Goal: Transaction & Acquisition: Purchase product/service

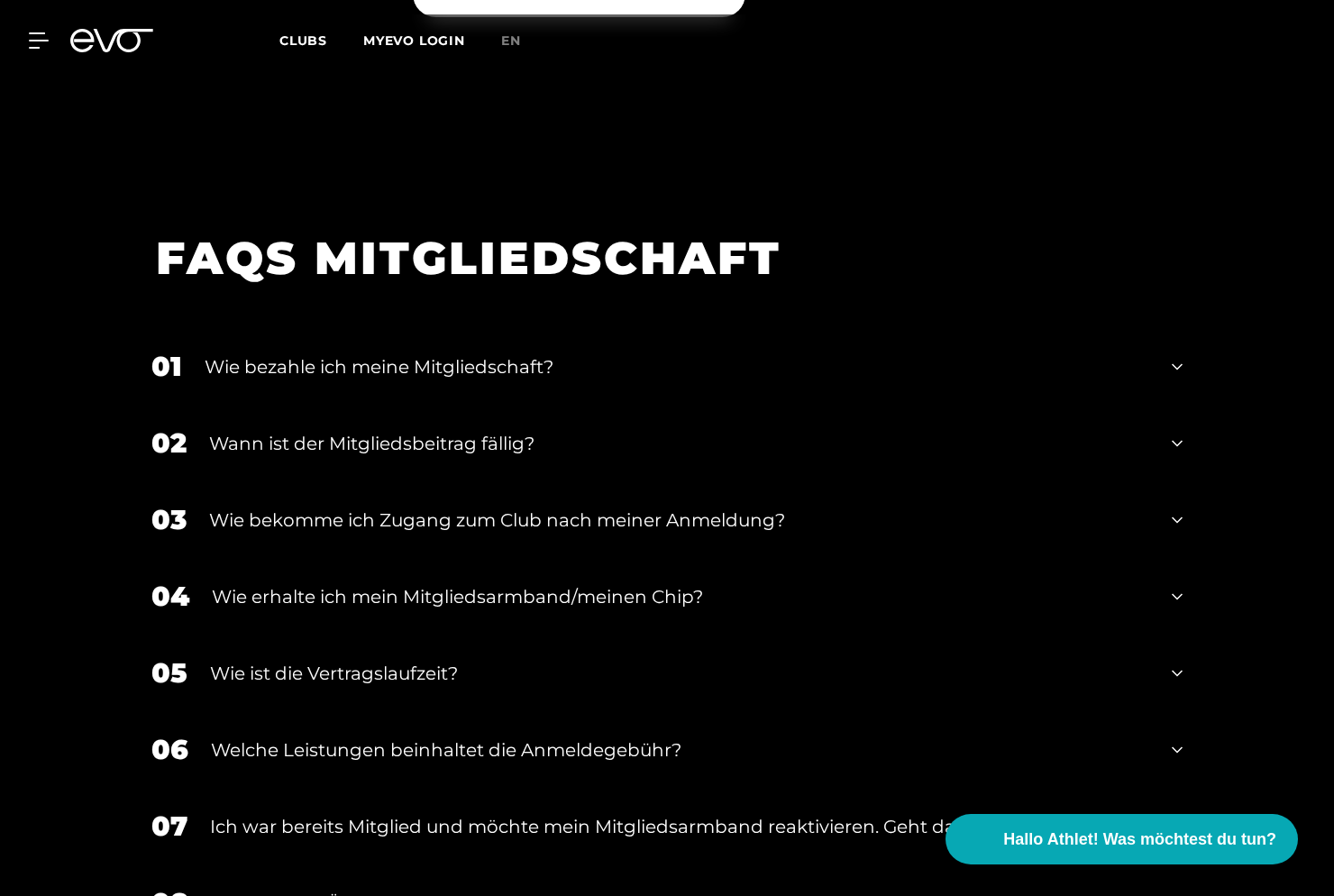
scroll to position [2293, 0]
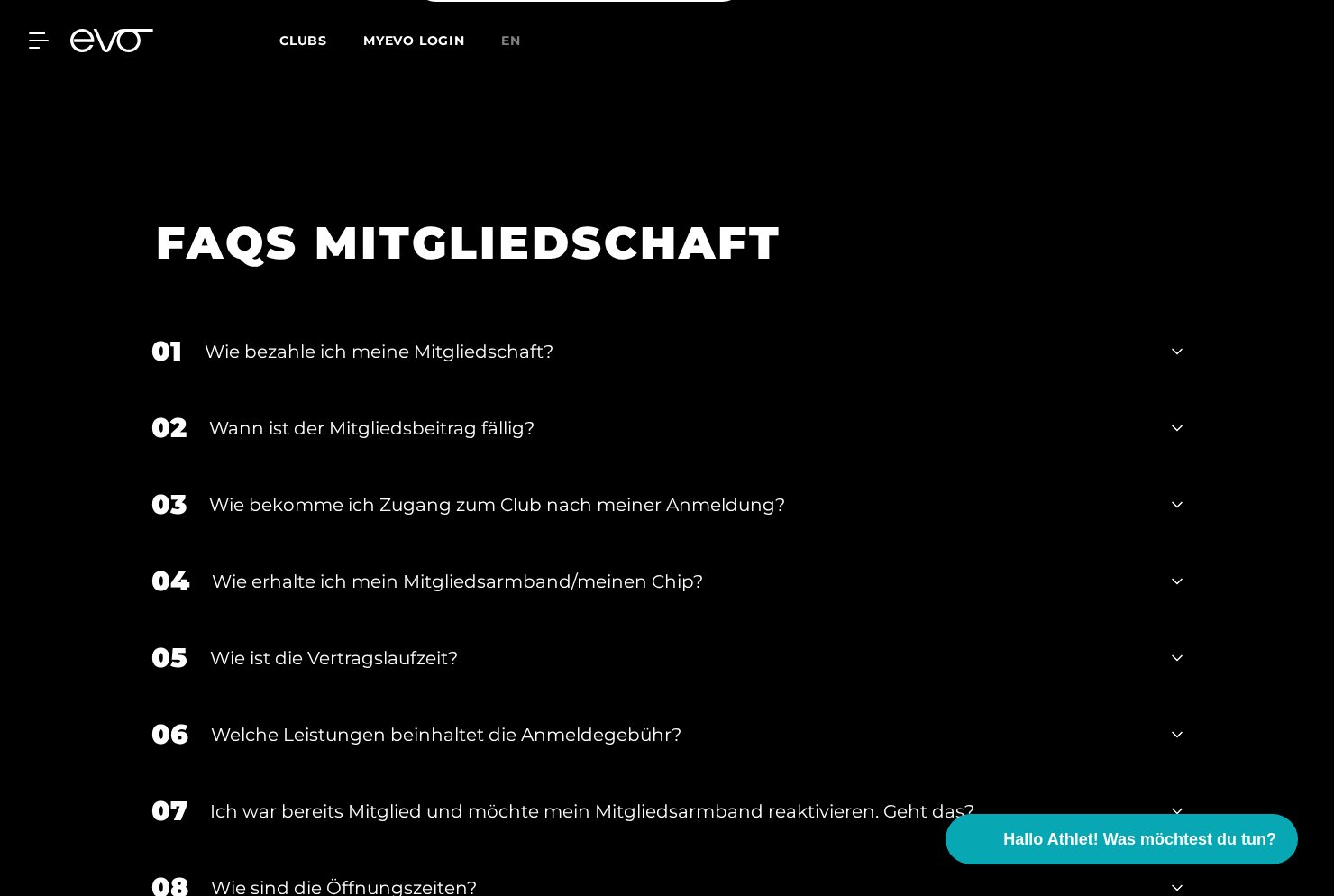
click at [696, 336] on div "01 Wie bezahle ich meine Mitgliedschaft?" at bounding box center [667, 350] width 1067 height 77
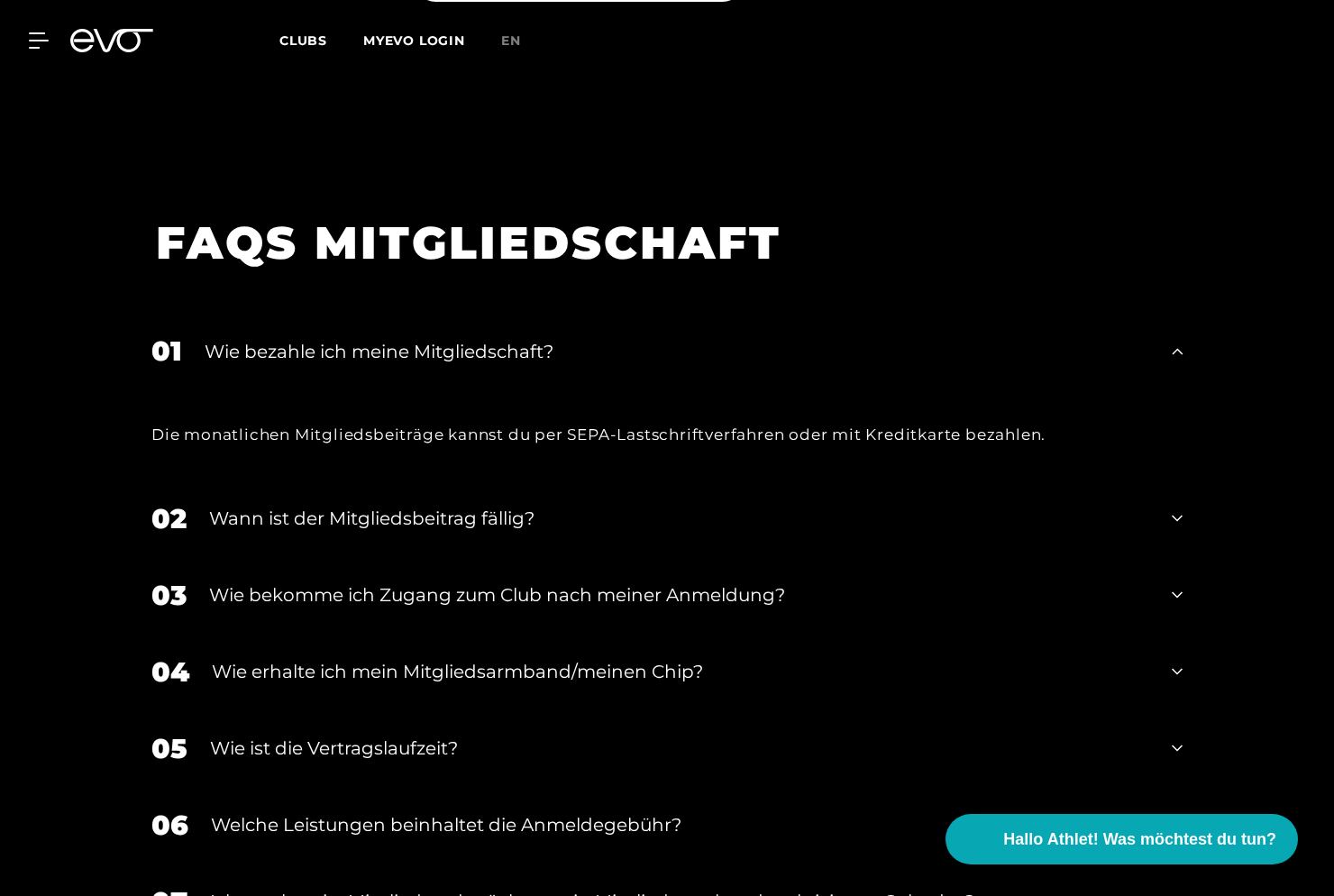
click at [696, 336] on div "01 Wie bezahle ich meine Mitgliedschaft?" at bounding box center [667, 350] width 1067 height 77
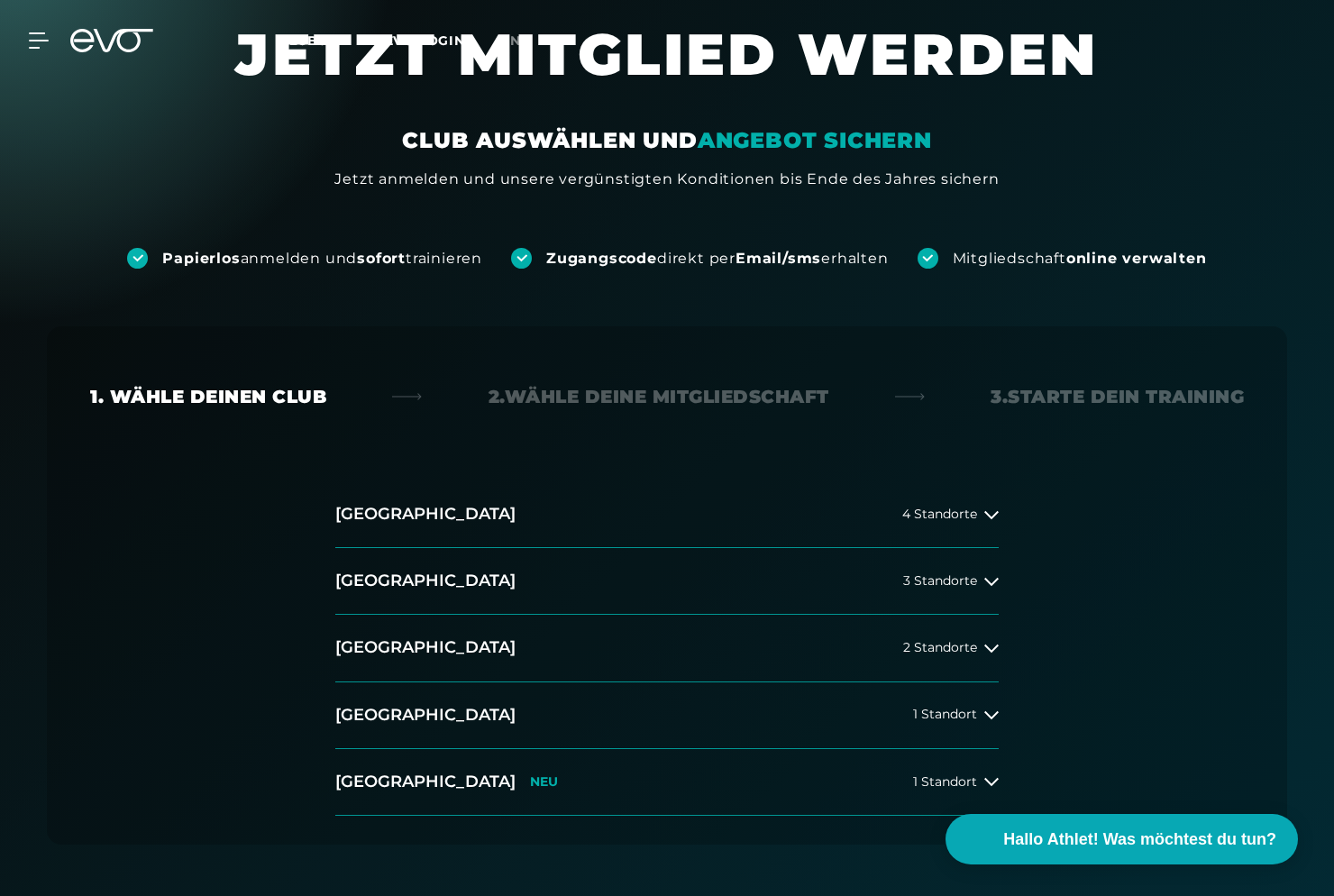
scroll to position [0, 0]
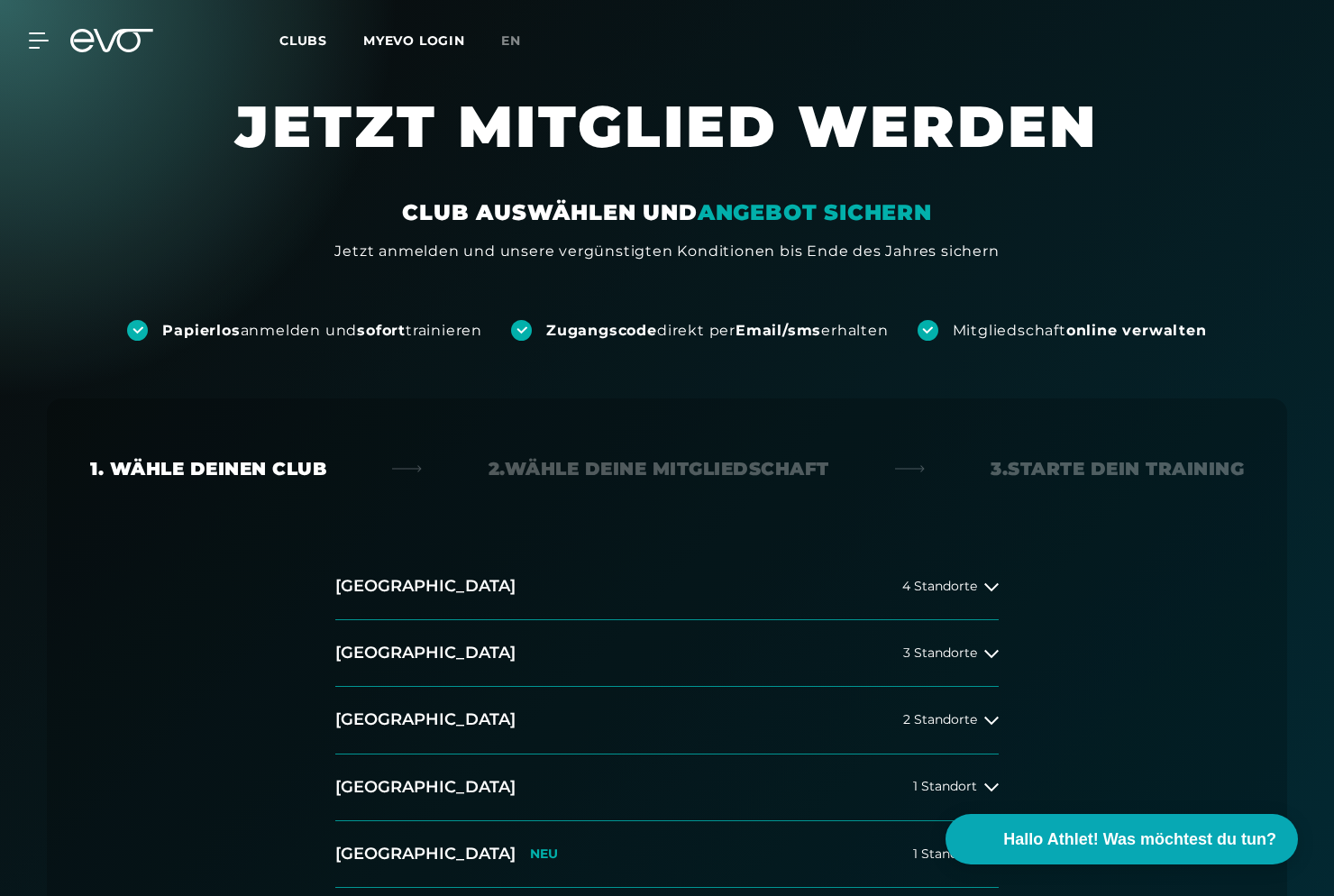
click at [305, 47] on span "Clubs" at bounding box center [303, 40] width 47 height 16
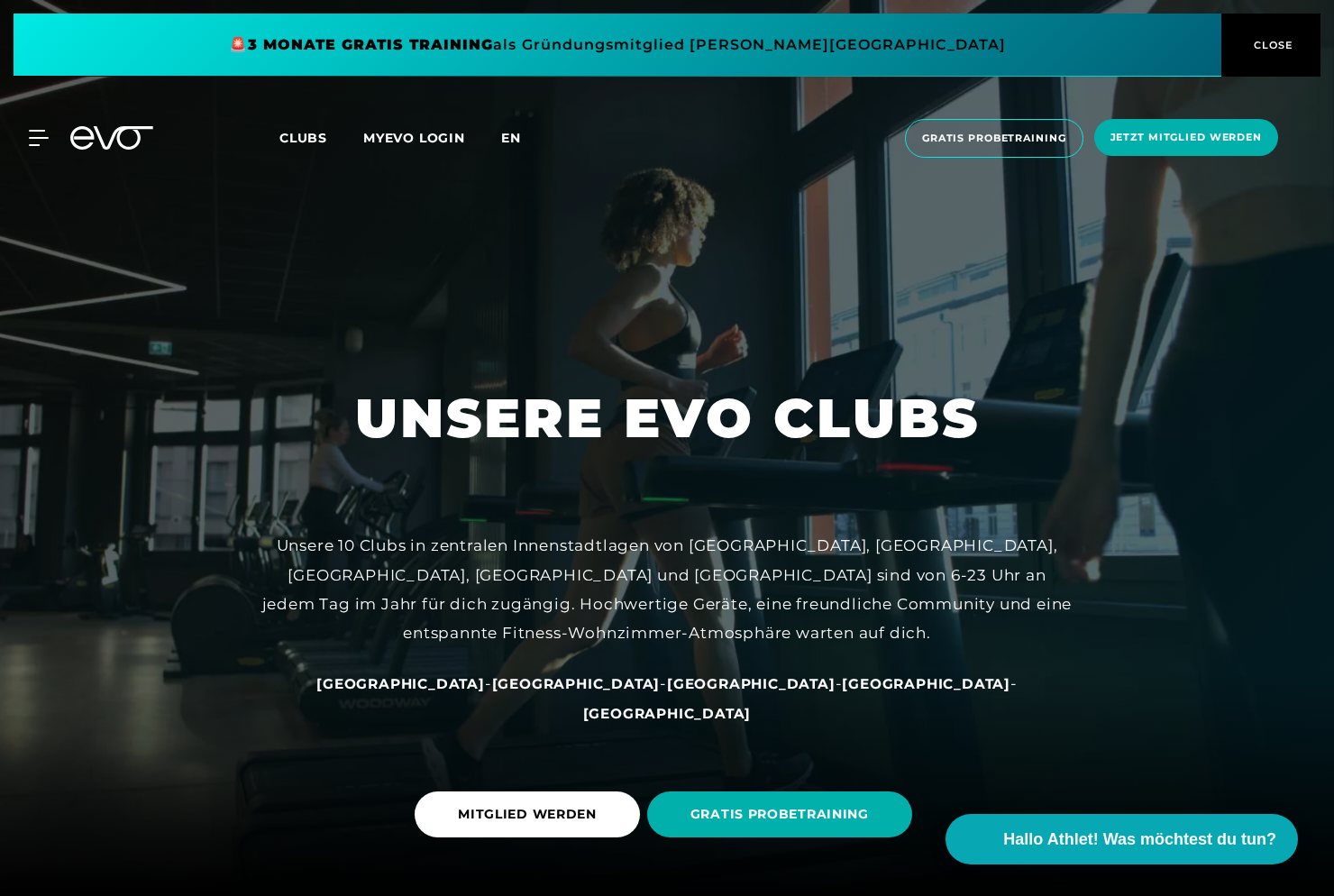
click at [517, 138] on span "en" at bounding box center [511, 138] width 20 height 16
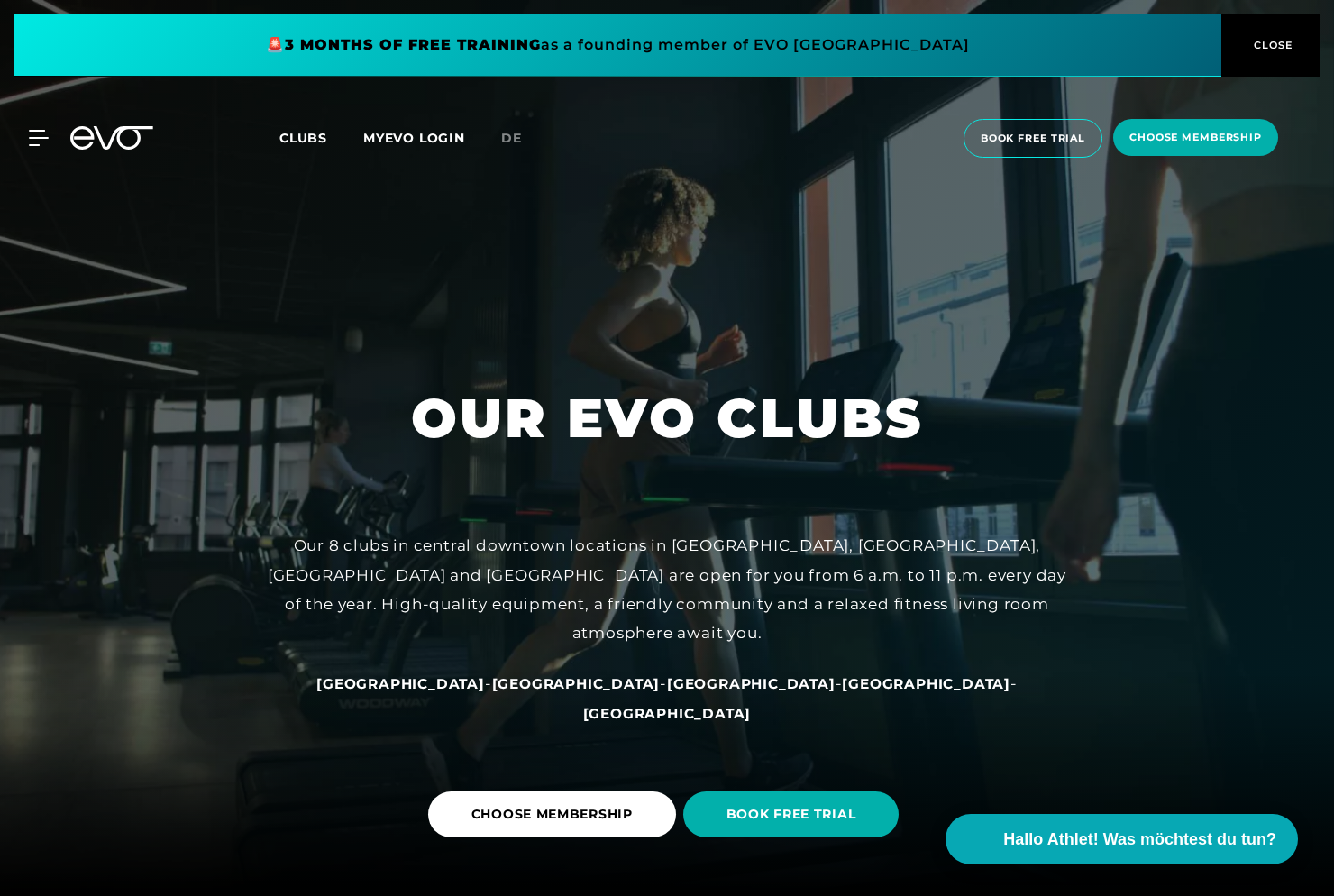
click at [326, 133] on span "Clubs" at bounding box center [303, 138] width 47 height 16
click at [311, 134] on span "Clubs" at bounding box center [303, 138] width 47 height 16
click at [516, 137] on span "de" at bounding box center [512, 138] width 21 height 16
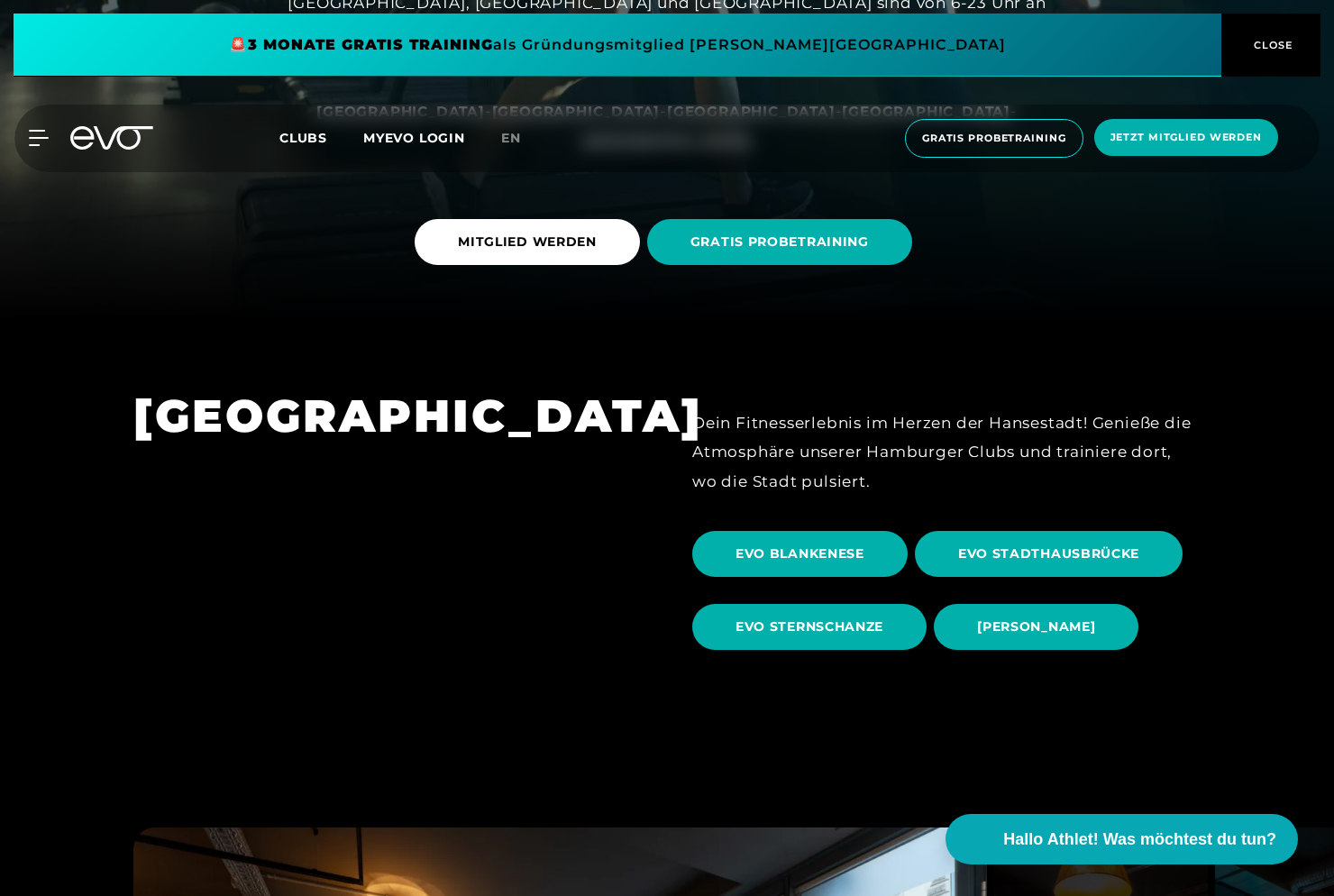
scroll to position [130, 0]
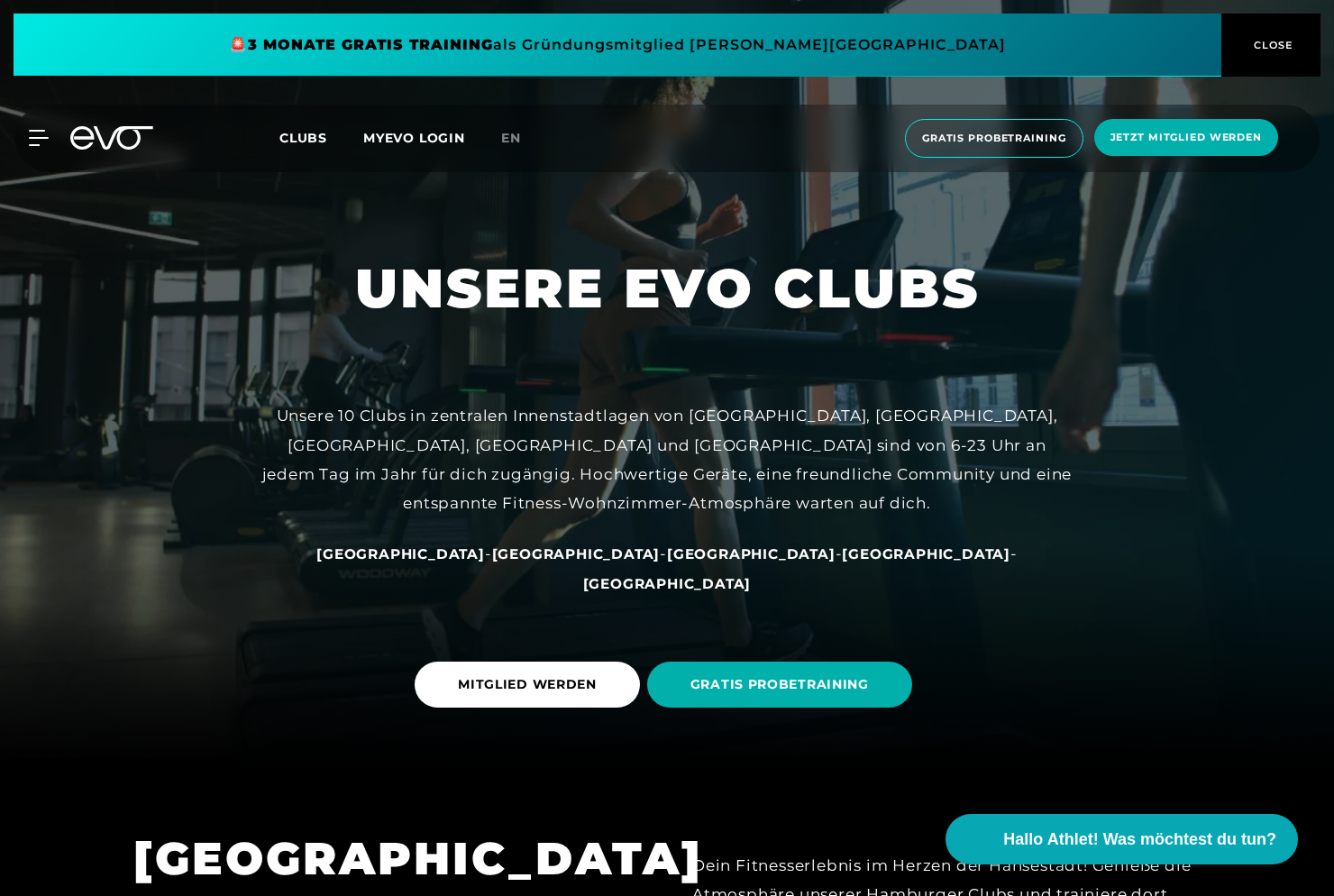
click at [1181, 159] on div "MyEVO Login Über EVO Mitgliedschaften Probetraining TAGESPASS EVO Studios [GEOG…" at bounding box center [667, 138] width 1326 height 67
click at [1191, 144] on span "Jetzt Mitglied werden" at bounding box center [1186, 137] width 184 height 37
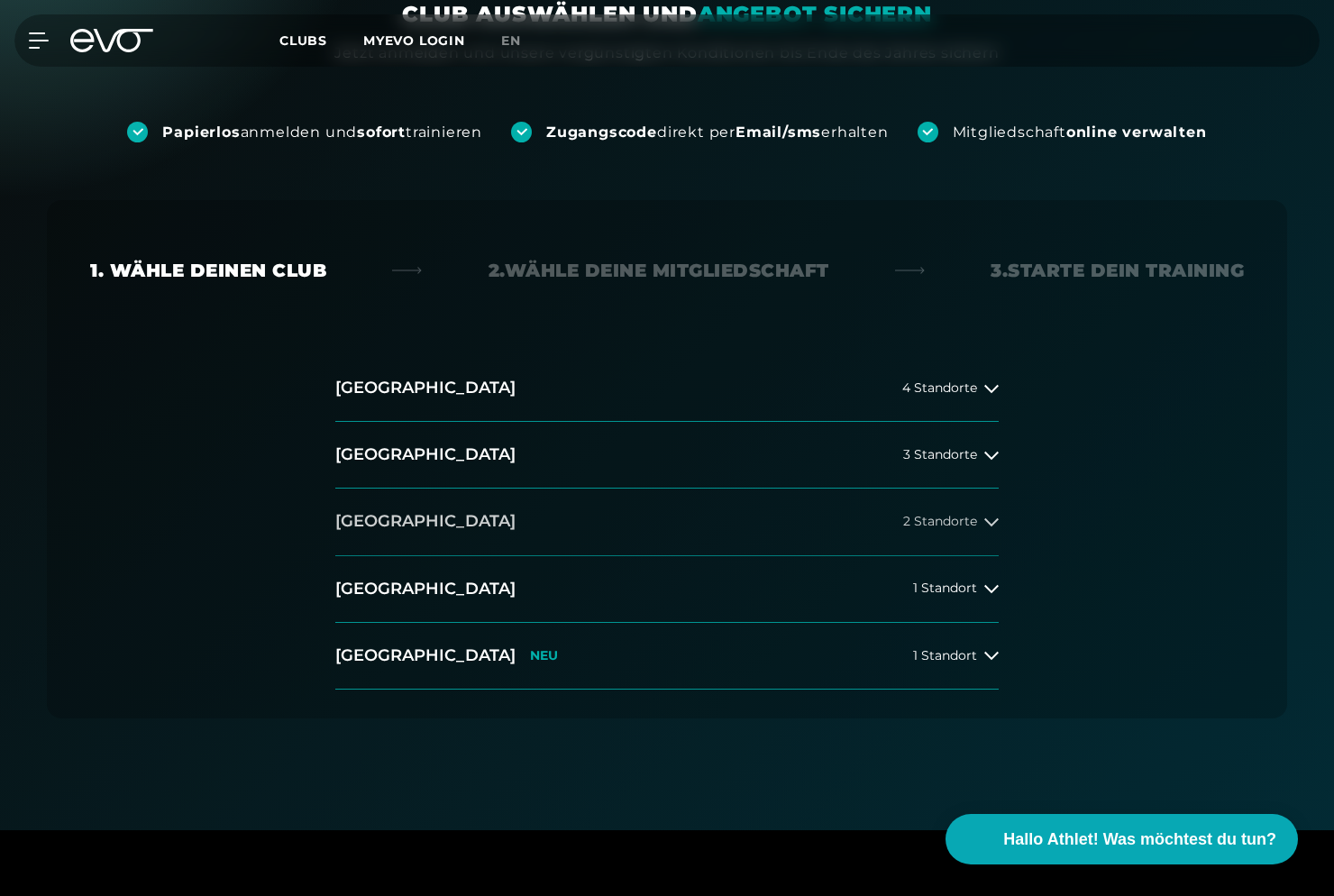
scroll to position [220, 0]
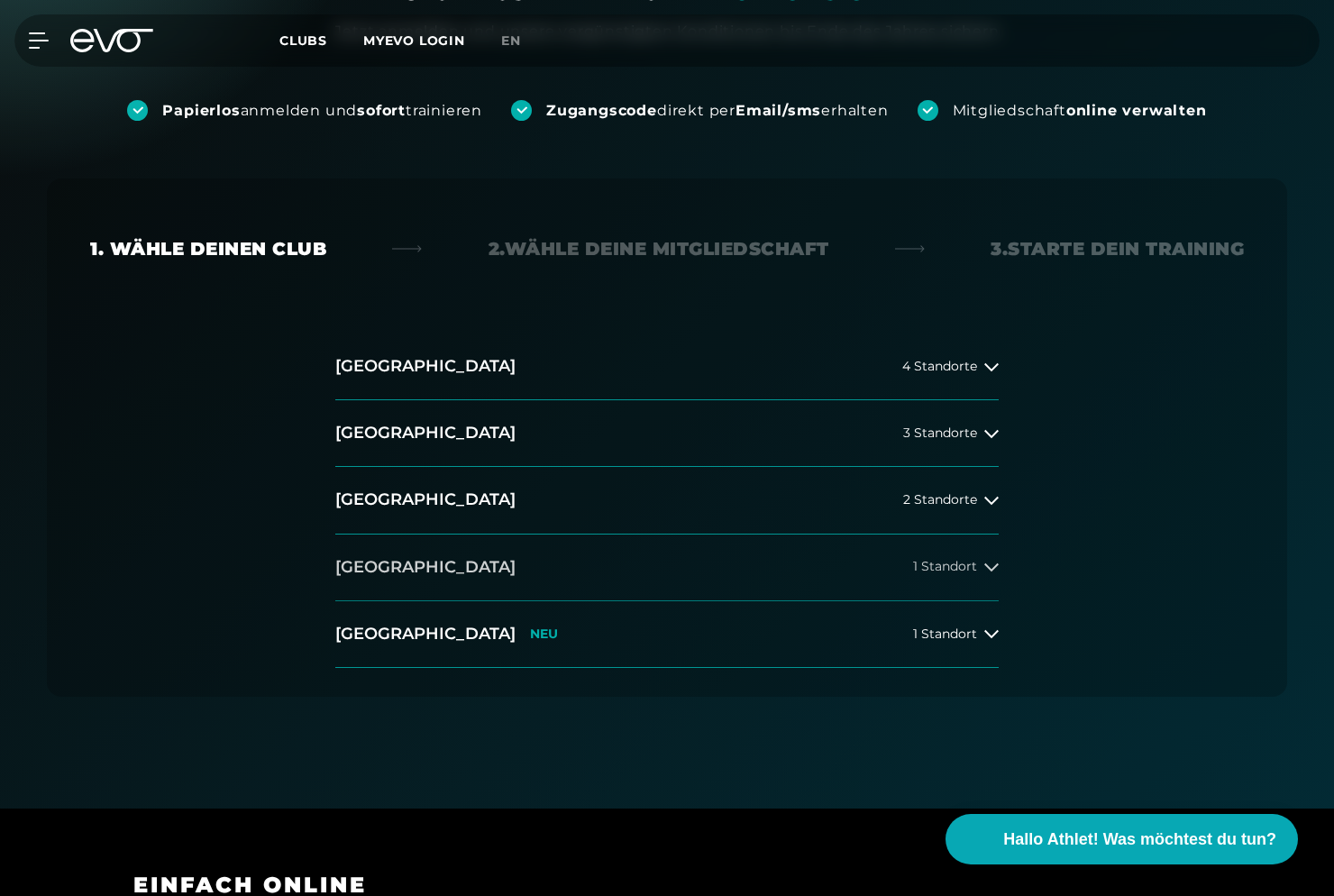
click at [582, 577] on button "[GEOGRAPHIC_DATA] 1 Standort" at bounding box center [667, 568] width 664 height 66
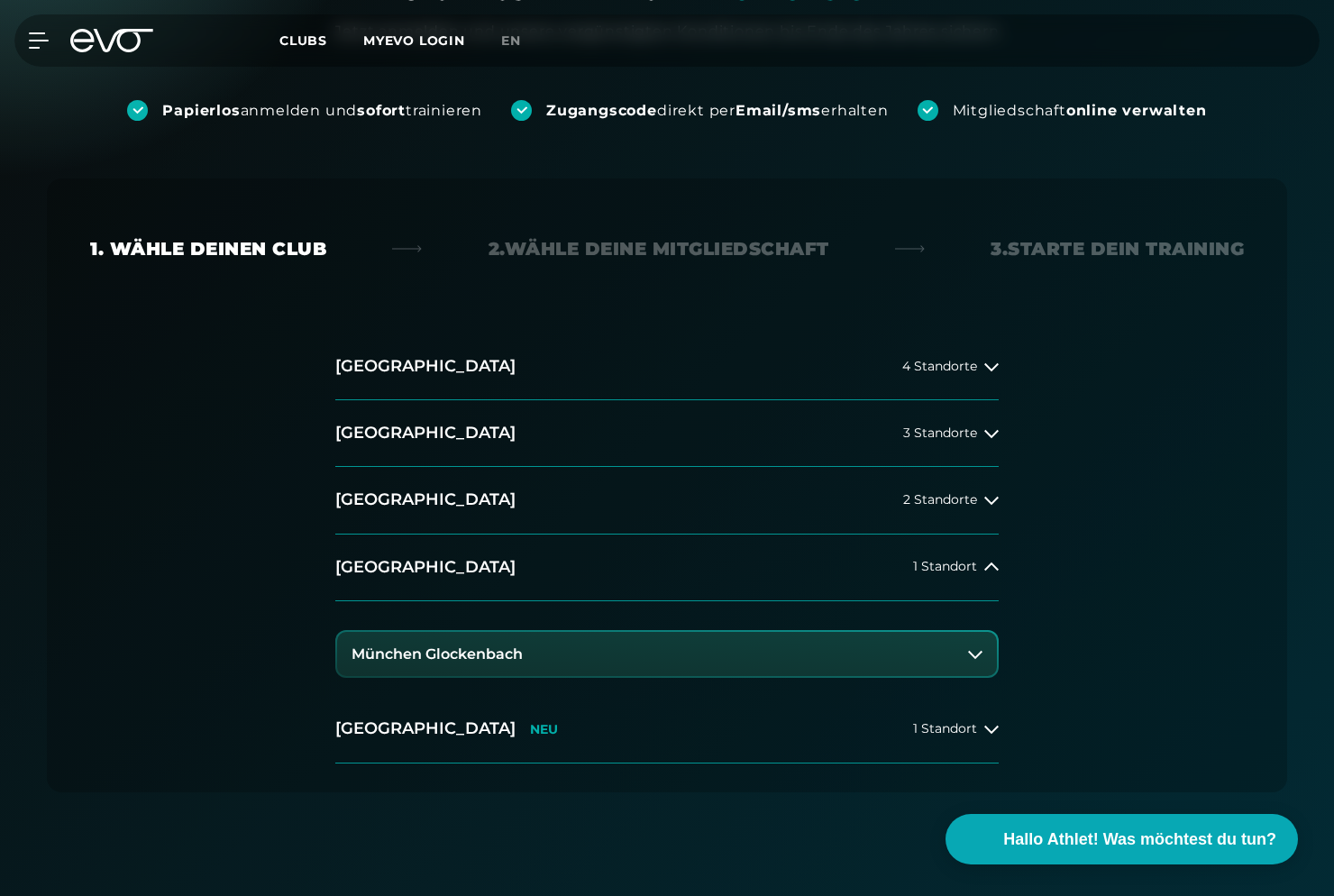
click at [573, 655] on button "München Glockenbach" at bounding box center [667, 653] width 660 height 45
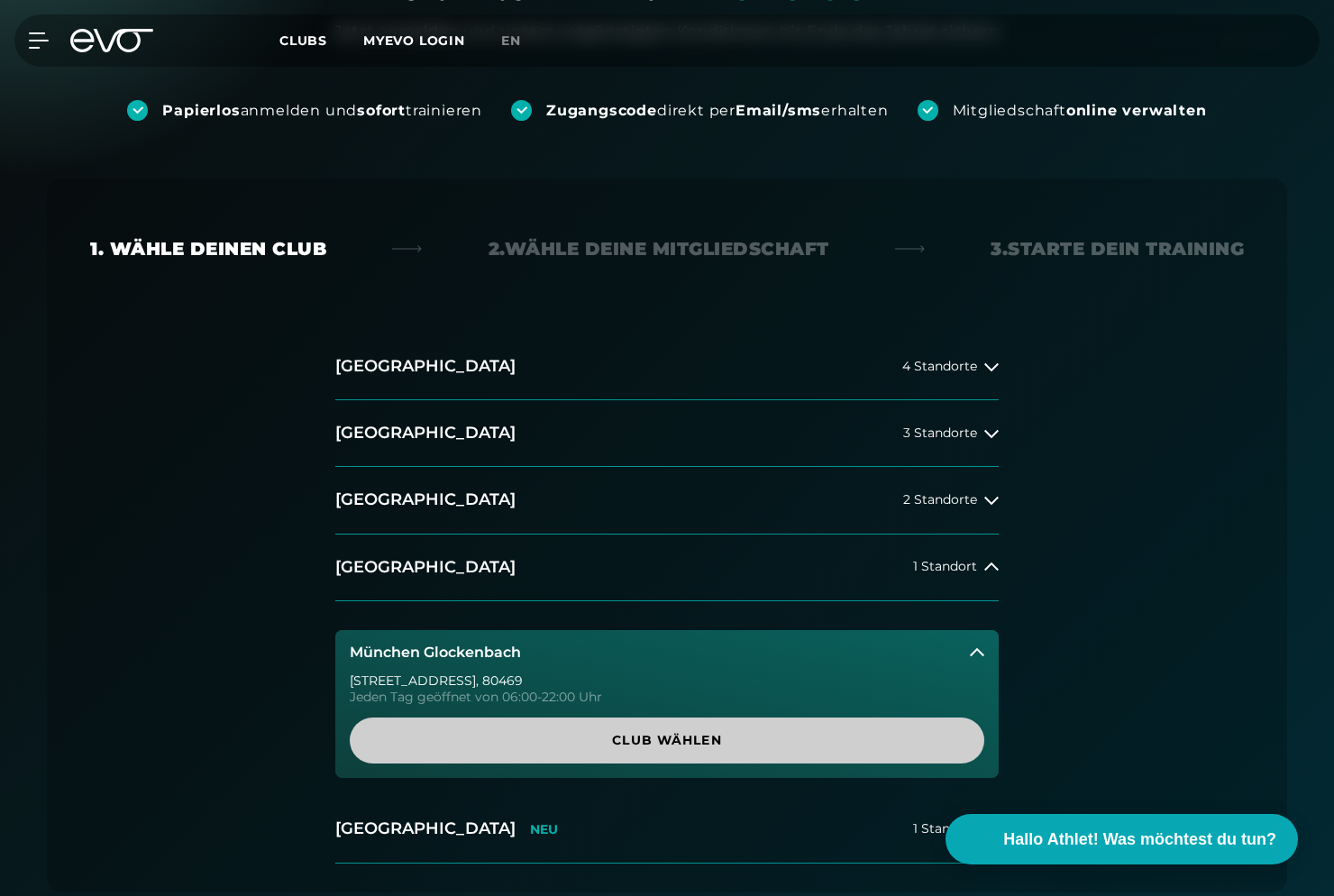
click at [601, 742] on span "Club wählen" at bounding box center [667, 740] width 548 height 19
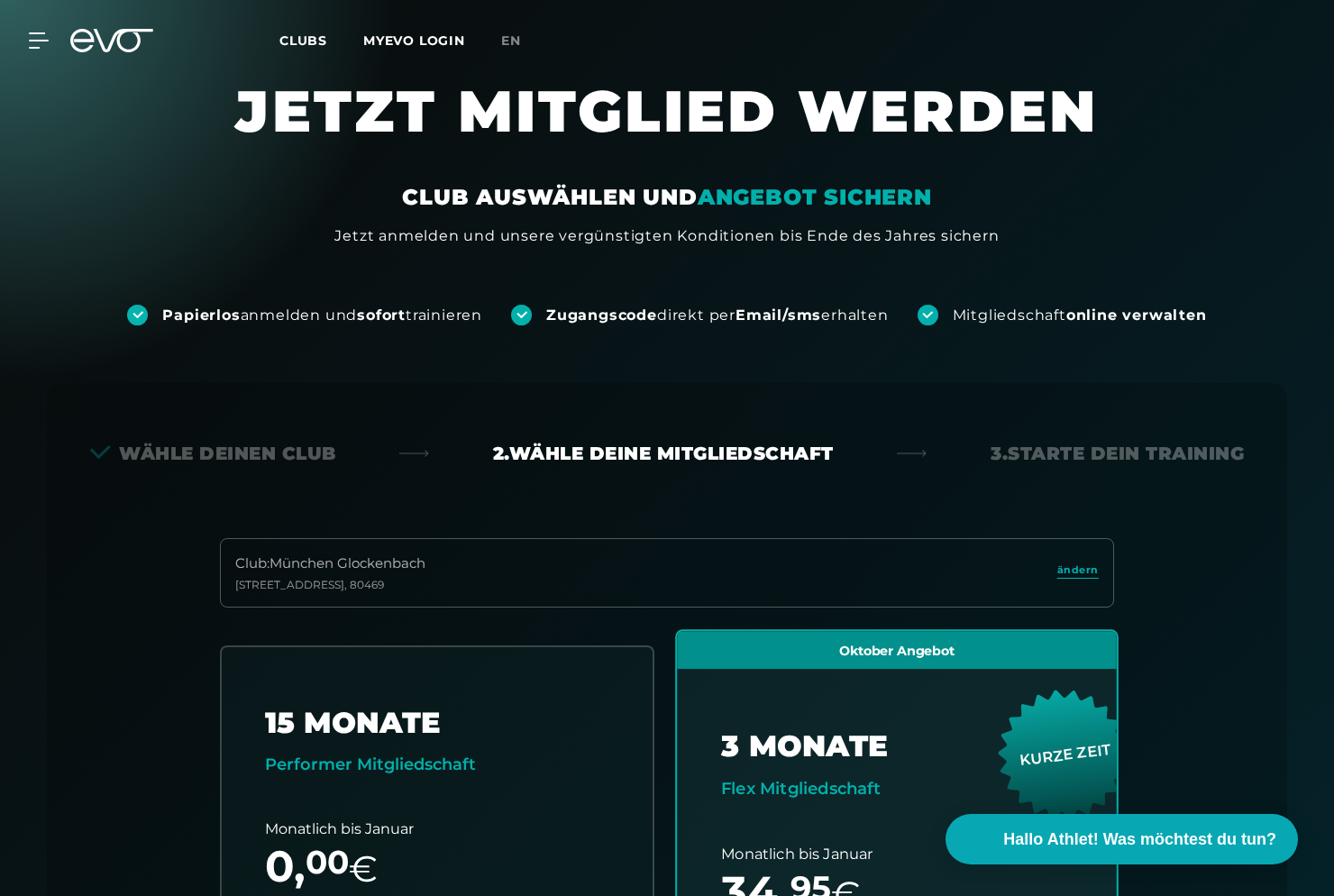
scroll to position [0, 0]
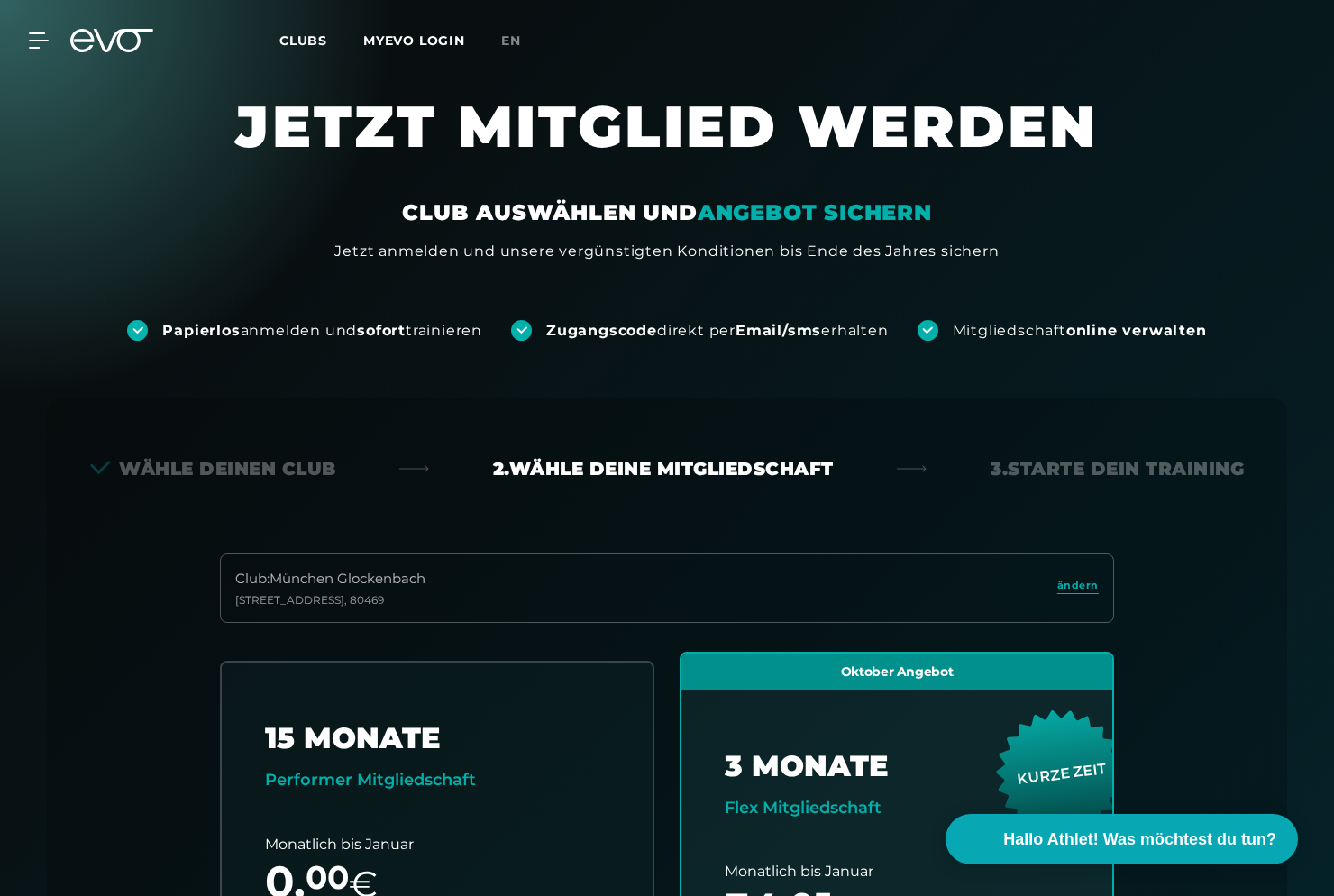
click at [420, 59] on div "MyEVO Login Über EVO Mitgliedschaften Probetraining TAGESPASS EVO Studios [GEOG…" at bounding box center [667, 40] width 1326 height 52
click at [415, 38] on link "MYEVO LOGIN" at bounding box center [414, 40] width 102 height 16
